Goal: Task Accomplishment & Management: Manage account settings

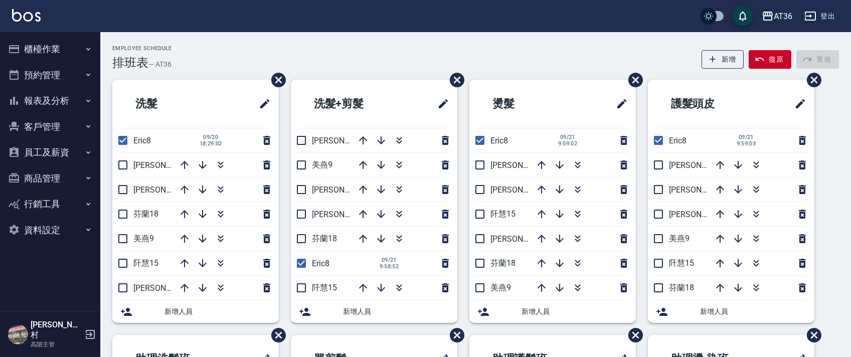
drag, startPoint x: 121, startPoint y: 139, endPoint x: 232, endPoint y: 141, distance: 110.8
click at [121, 139] on input "checkbox" at bounding box center [122, 140] width 21 height 21
checkbox input "false"
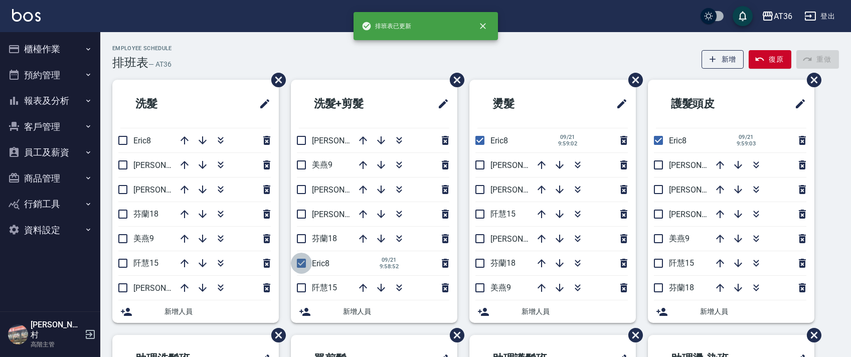
click at [302, 263] on input "checkbox" at bounding box center [301, 263] width 21 height 21
checkbox input "false"
drag, startPoint x: 478, startPoint y: 146, endPoint x: 695, endPoint y: 148, distance: 217.6
click at [478, 145] on input "checkbox" at bounding box center [479, 140] width 21 height 21
checkbox input "false"
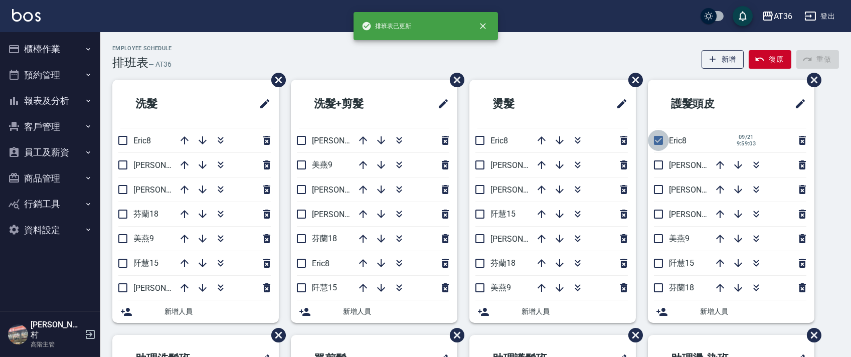
click at [661, 143] on input "checkbox" at bounding box center [658, 140] width 21 height 21
checkbox input "false"
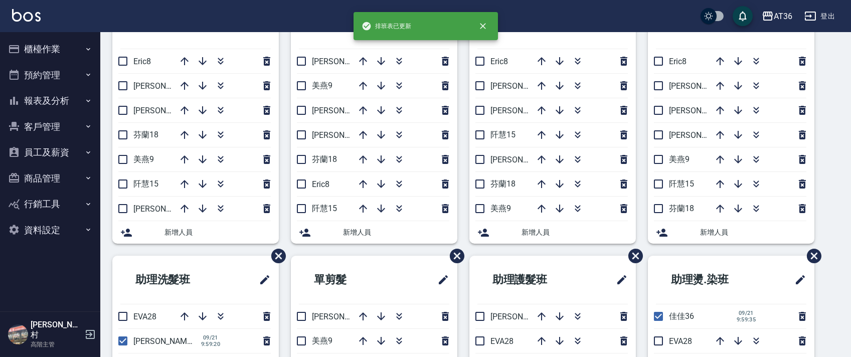
scroll to position [237, 0]
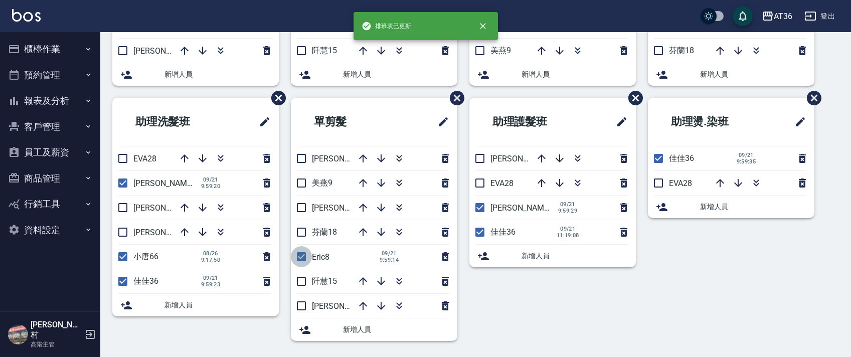
click at [302, 258] on input "checkbox" at bounding box center [301, 256] width 21 height 21
checkbox input "false"
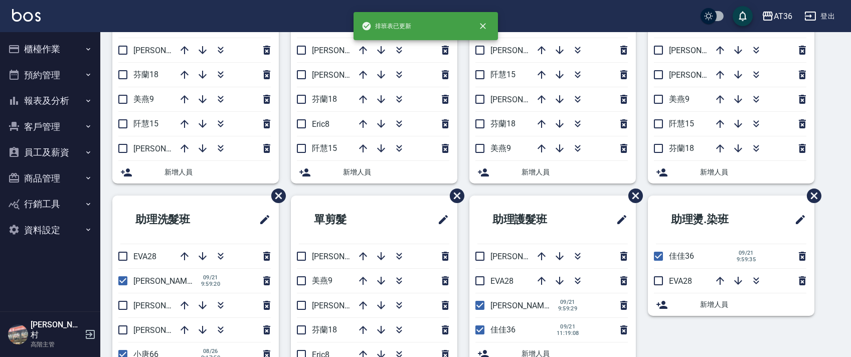
scroll to position [0, 0]
